Goal: Entertainment & Leisure: Consume media (video, audio)

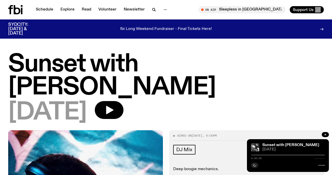
click at [69, 64] on h1 "Sunset with [PERSON_NAME]" at bounding box center [166, 76] width 316 height 46
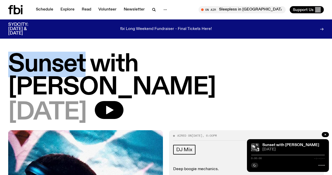
click at [69, 64] on h1 "Sunset with [PERSON_NAME]" at bounding box center [166, 76] width 316 height 46
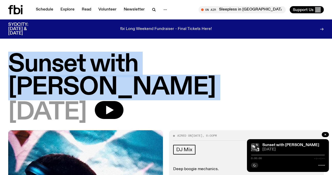
click at [69, 64] on h1 "Sunset with [PERSON_NAME]" at bounding box center [166, 76] width 316 height 46
click at [107, 60] on h1 "Sunset with [PERSON_NAME]" at bounding box center [166, 76] width 316 height 46
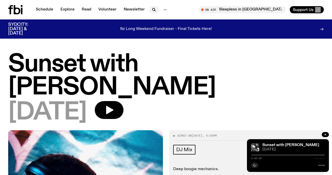
click at [150, 13] on button "button" at bounding box center [154, 9] width 10 height 7
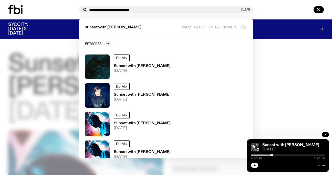
type input "**********"
click at [230, 24] on div "sunset with simon caldwell Press enter for all results" at bounding box center [166, 27] width 174 height 18
click at [226, 27] on span "Press enter for all results" at bounding box center [209, 27] width 55 height 4
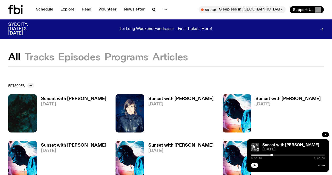
scroll to position [31, 0]
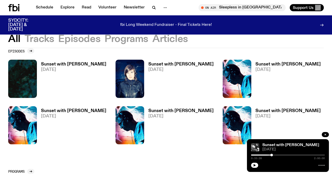
click at [62, 63] on h3 "Sunset with [PERSON_NAME]" at bounding box center [73, 64] width 65 height 4
click at [167, 66] on h3 "Sunset with [PERSON_NAME]" at bounding box center [181, 64] width 65 height 4
click at [256, 64] on h3 "Sunset with [PERSON_NAME]" at bounding box center [288, 64] width 65 height 4
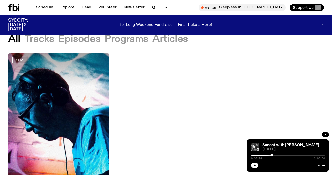
scroll to position [230, 0]
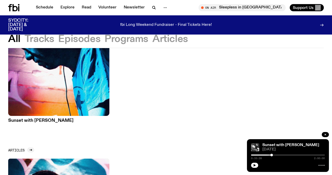
click at [42, 119] on h3 "Sunset with [PERSON_NAME]" at bounding box center [58, 121] width 101 height 4
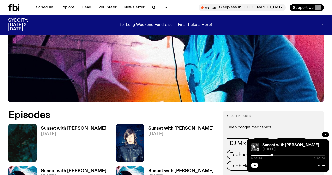
scroll to position [231, 0]
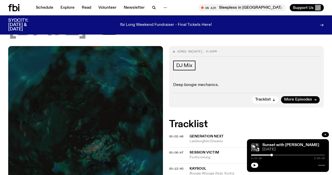
scroll to position [88, 0]
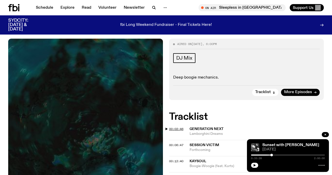
click at [176, 127] on span "00:02:46" at bounding box center [176, 129] width 14 height 4
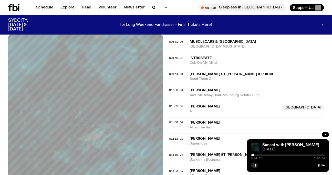
scroll to position [289, 0]
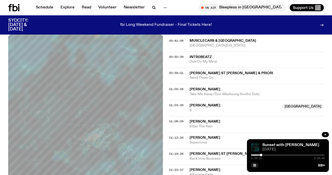
drag, startPoint x: 254, startPoint y: 155, endPoint x: 274, endPoint y: 155, distance: 20.0
click at [263, 155] on div at bounding box center [261, 155] width 3 height 3
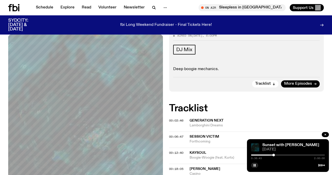
scroll to position [111, 0]
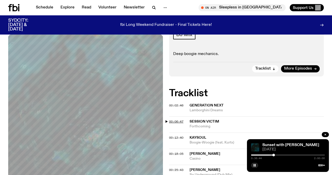
click at [179, 120] on span "00:06:47" at bounding box center [176, 122] width 14 height 4
click at [257, 155] on div at bounding box center [256, 155] width 3 height 3
click at [181, 136] on span "00:12:40" at bounding box center [176, 138] width 14 height 4
click at [261, 155] on div at bounding box center [261, 155] width 3 height 3
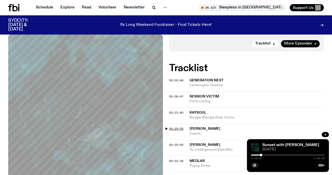
click at [180, 127] on span "00:18:05" at bounding box center [176, 129] width 14 height 4
drag, startPoint x: 263, startPoint y: 155, endPoint x: 267, endPoint y: 155, distance: 4.4
click at [267, 155] on div at bounding box center [266, 155] width 3 height 3
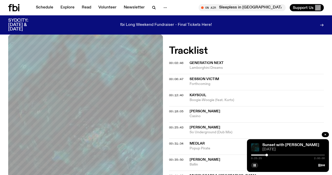
scroll to position [154, 0]
click at [180, 125] on span "00:25:43" at bounding box center [176, 127] width 14 height 4
drag, startPoint x: 267, startPoint y: 155, endPoint x: 270, endPoint y: 155, distance: 3.3
click at [271, 155] on div at bounding box center [270, 155] width 3 height 3
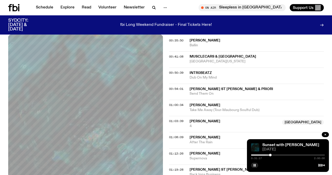
scroll to position [316, 0]
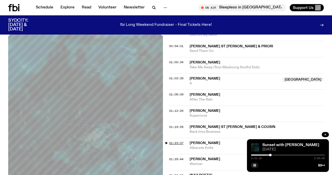
click at [177, 141] on span "01:23:37" at bounding box center [176, 143] width 14 height 4
drag, startPoint x: 302, startPoint y: 155, endPoint x: 305, endPoint y: 155, distance: 2.8
click at [304, 155] on div at bounding box center [303, 155] width 3 height 3
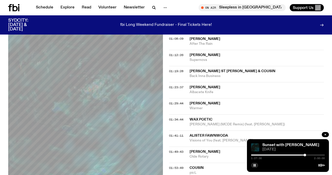
scroll to position [381, 0]
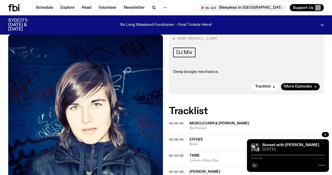
scroll to position [97, 0]
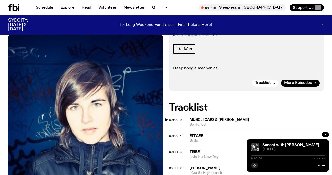
click at [178, 118] on span "00:00:00" at bounding box center [176, 120] width 14 height 4
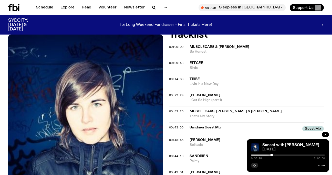
scroll to position [192, 0]
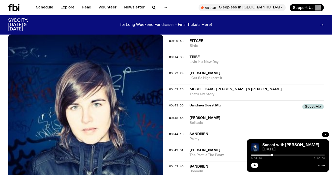
click at [272, 155] on div at bounding box center [272, 155] width 3 height 3
drag, startPoint x: 177, startPoint y: 83, endPoint x: 176, endPoint y: 91, distance: 7.4
click at [176, 116] on span "00:43:46" at bounding box center [176, 118] width 14 height 4
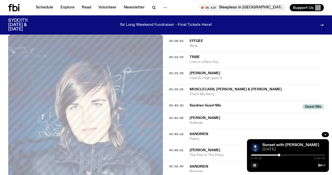
click at [279, 155] on div at bounding box center [279, 155] width 3 height 3
click at [175, 132] on span "00:44:10" at bounding box center [176, 134] width 14 height 4
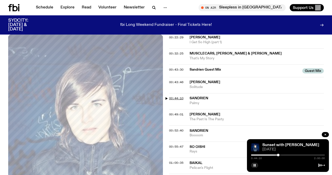
scroll to position [249, 0]
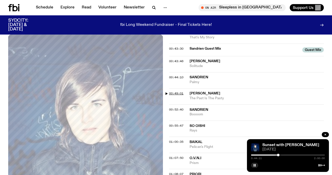
click at [175, 92] on span "00:49:01" at bounding box center [176, 94] width 14 height 4
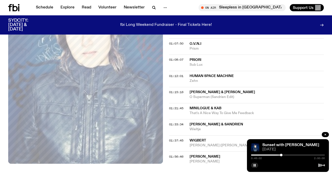
scroll to position [383, 0]
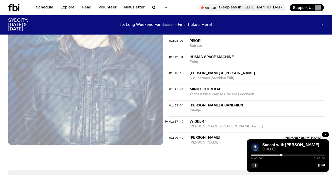
click at [176, 120] on span "01:37:45" at bounding box center [176, 122] width 14 height 4
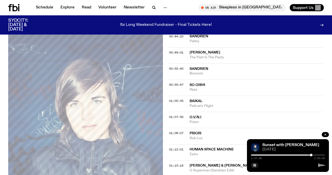
scroll to position [266, 0]
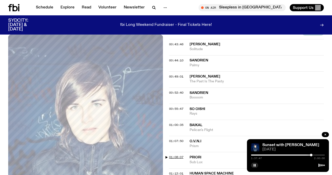
click at [175, 155] on span "01:08:07" at bounding box center [176, 157] width 14 height 4
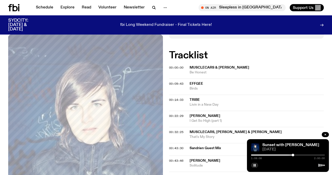
scroll to position [144, 0]
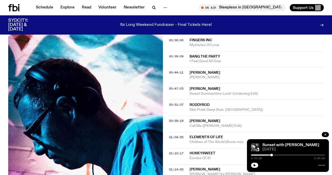
scroll to position [297, 0]
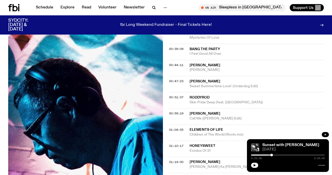
click at [175, 76] on div "00:47:23 Diana Ross Sweet Summertime Lovin' (Underdog Edit)" at bounding box center [246, 84] width 155 height 16
click at [175, 79] on span "00:47:23" at bounding box center [176, 81] width 14 height 4
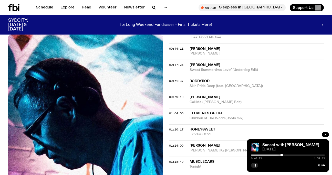
scroll to position [316, 0]
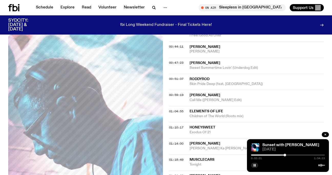
drag, startPoint x: 282, startPoint y: 156, endPoint x: 286, endPoint y: 156, distance: 4.1
click at [286, 156] on div at bounding box center [285, 155] width 3 height 3
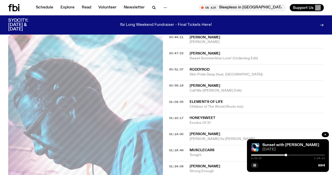
scroll to position [327, 0]
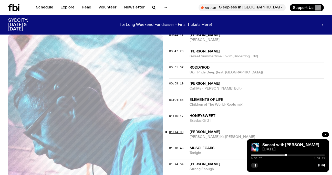
click at [178, 130] on span "01:14:00" at bounding box center [176, 132] width 14 height 4
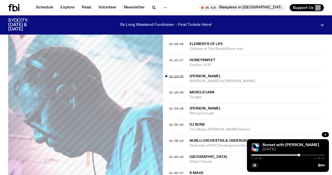
scroll to position [387, 0]
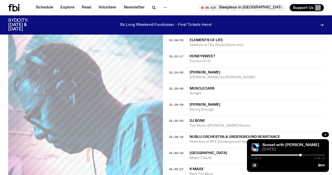
click at [301, 155] on div at bounding box center [301, 155] width 3 height 3
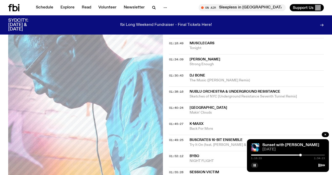
scroll to position [435, 0]
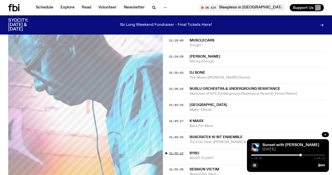
click at [176, 152] on span "01:52:12" at bounding box center [176, 154] width 14 height 4
click at [183, 168] on span "01:55:28" at bounding box center [176, 170] width 14 height 4
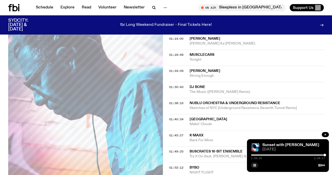
scroll to position [381, 0]
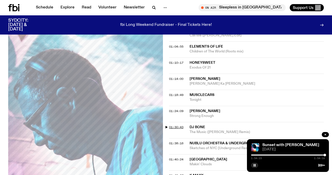
click at [171, 125] on span "01:30:43" at bounding box center [176, 127] width 14 height 4
click at [255, 167] on rect "button" at bounding box center [255, 165] width 1 height 3
